Goal: Task Accomplishment & Management: Manage account settings

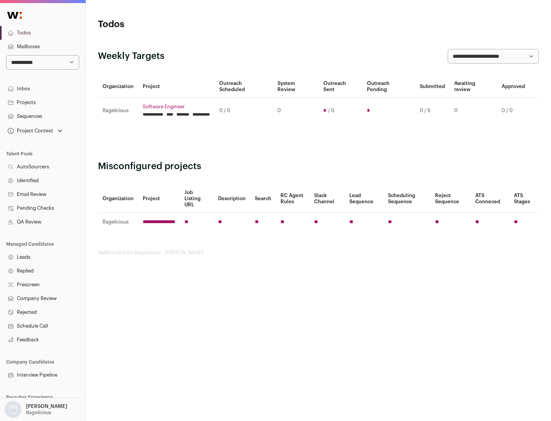
click at [42, 102] on link "Projects" at bounding box center [42, 103] width 85 height 14
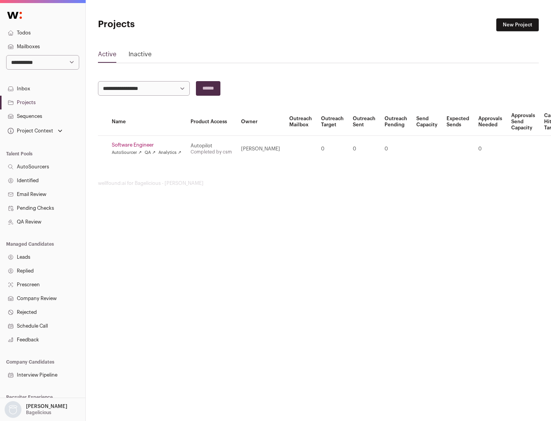
click at [149, 145] on link "Software Engineer" at bounding box center [147, 145] width 70 height 6
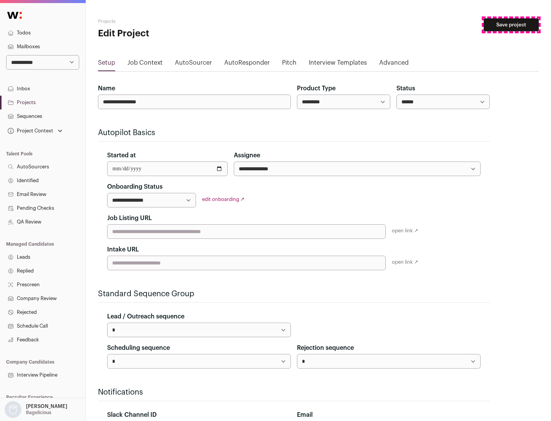
click at [511, 25] on button "Save project" at bounding box center [511, 24] width 55 height 13
